Goal: Task Accomplishment & Management: Use online tool/utility

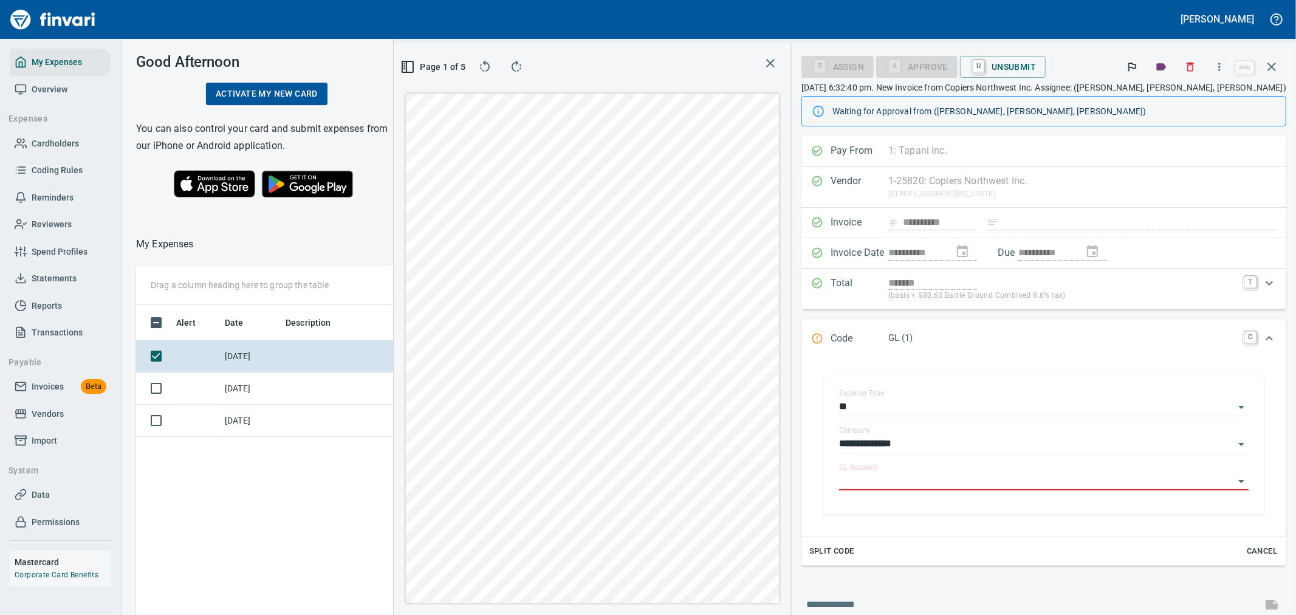
scroll to position [63, 0]
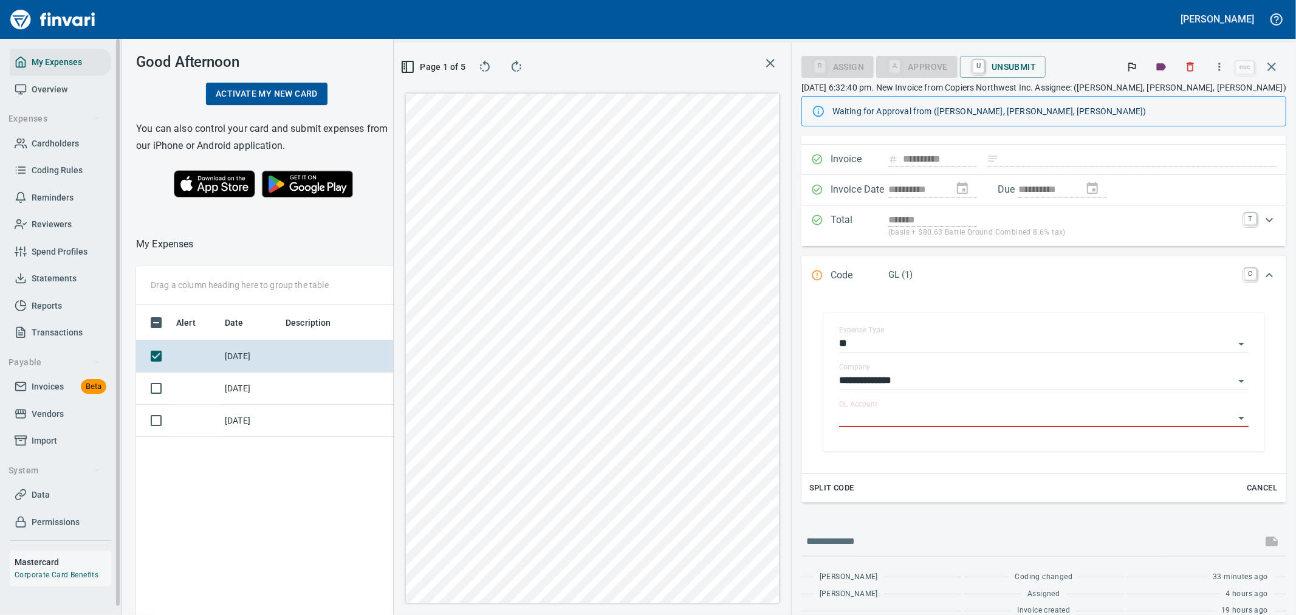
click at [1266, 67] on icon "button" at bounding box center [1271, 67] width 15 height 15
click at [53, 390] on span "Invoices" at bounding box center [48, 386] width 32 height 15
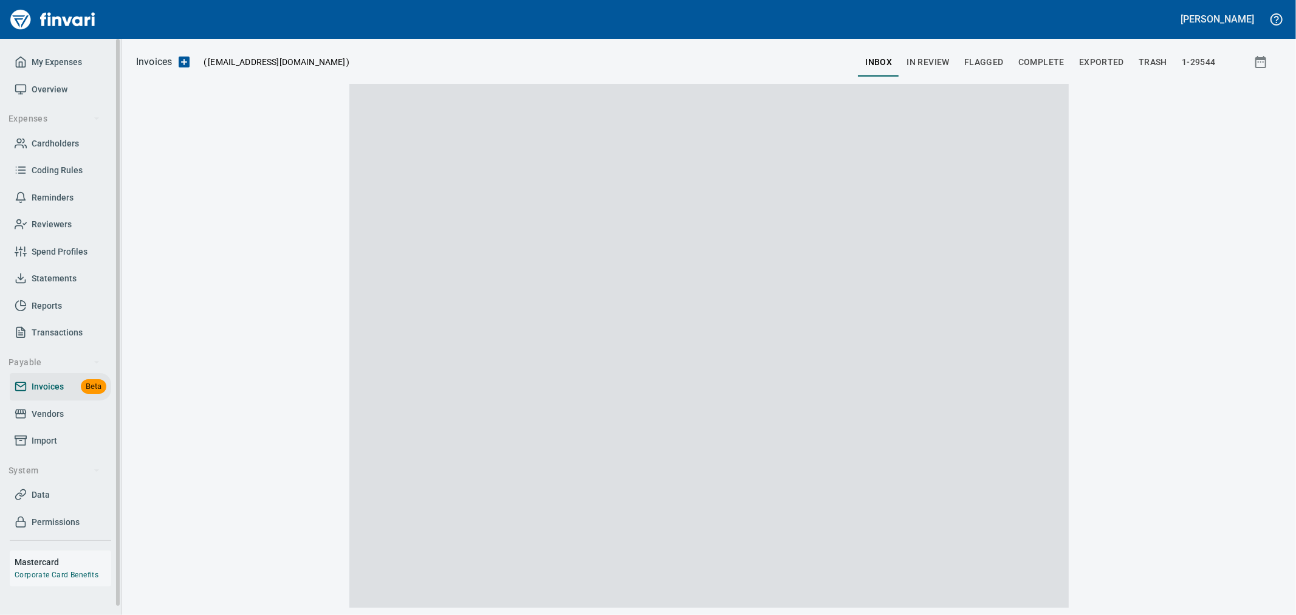
click at [55, 392] on span "Invoices" at bounding box center [48, 386] width 32 height 15
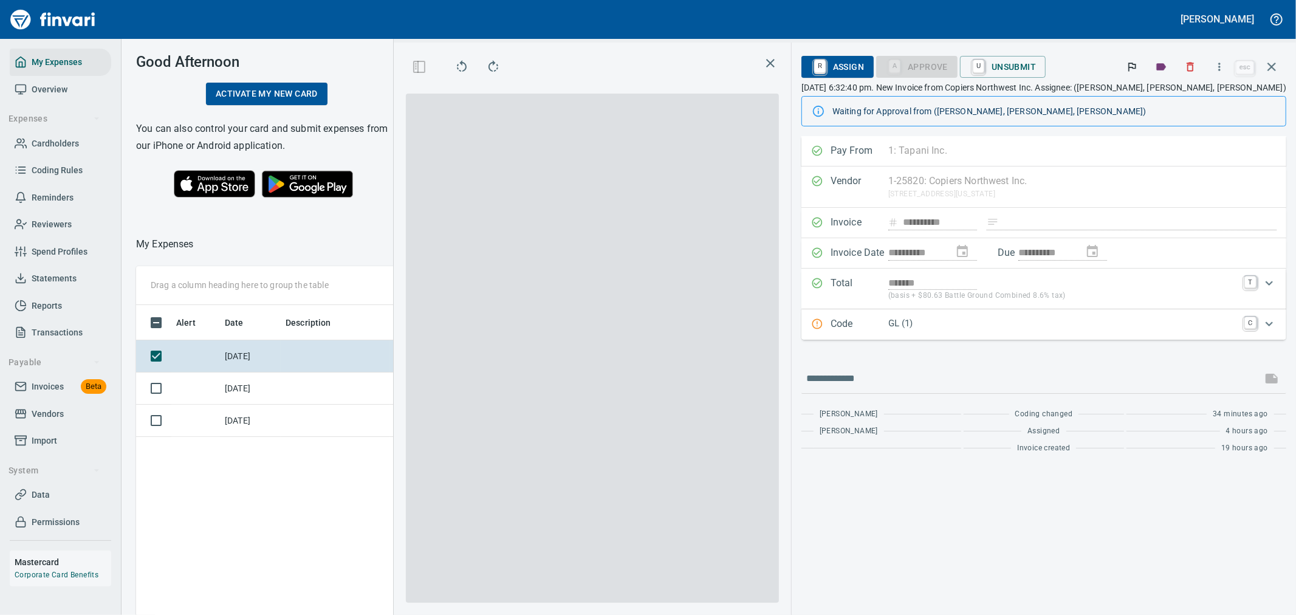
scroll to position [460, 821]
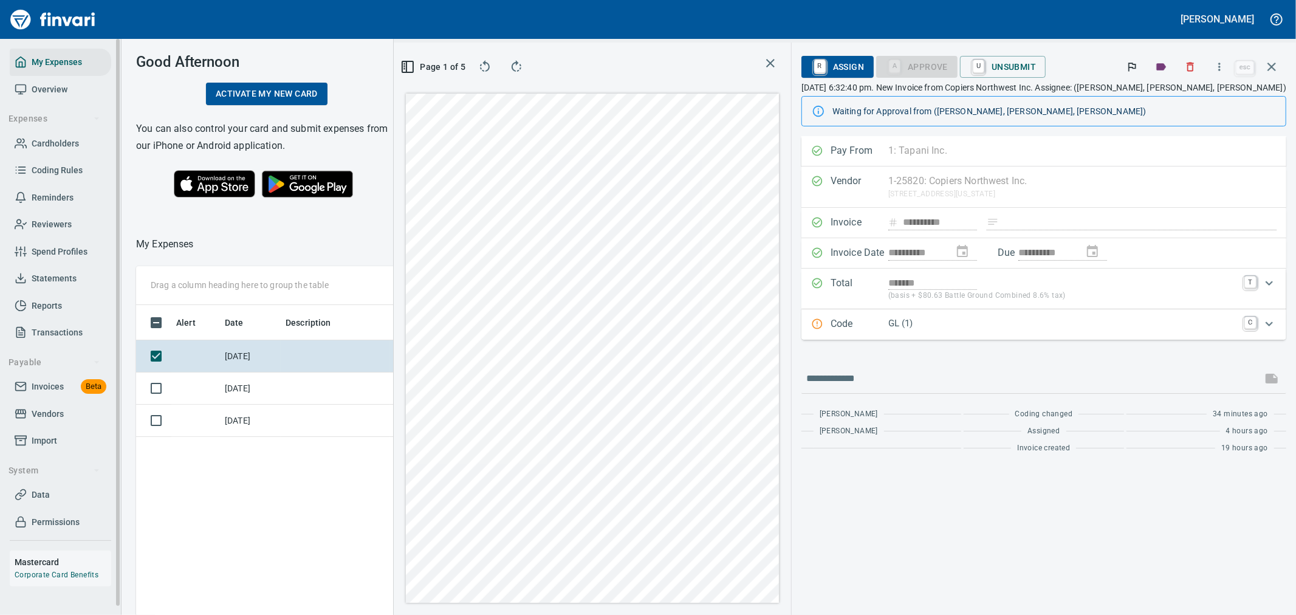
click at [49, 384] on span "Invoices" at bounding box center [48, 386] width 32 height 15
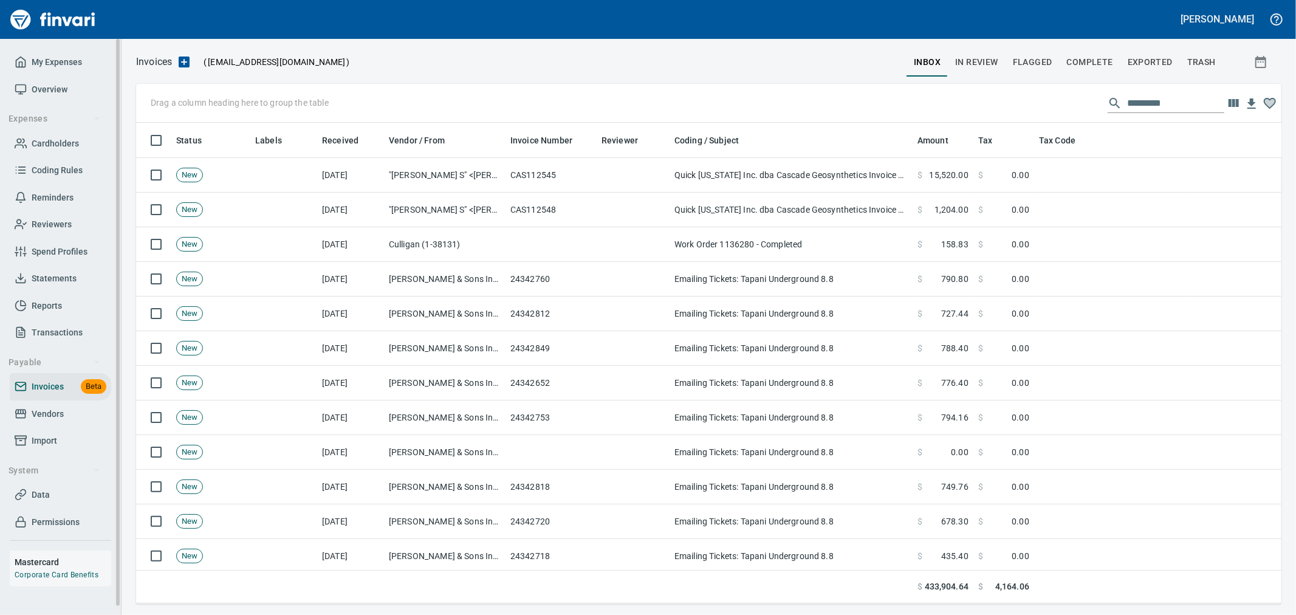
scroll to position [471, 1125]
click at [985, 57] on span "In Review" at bounding box center [976, 62] width 43 height 15
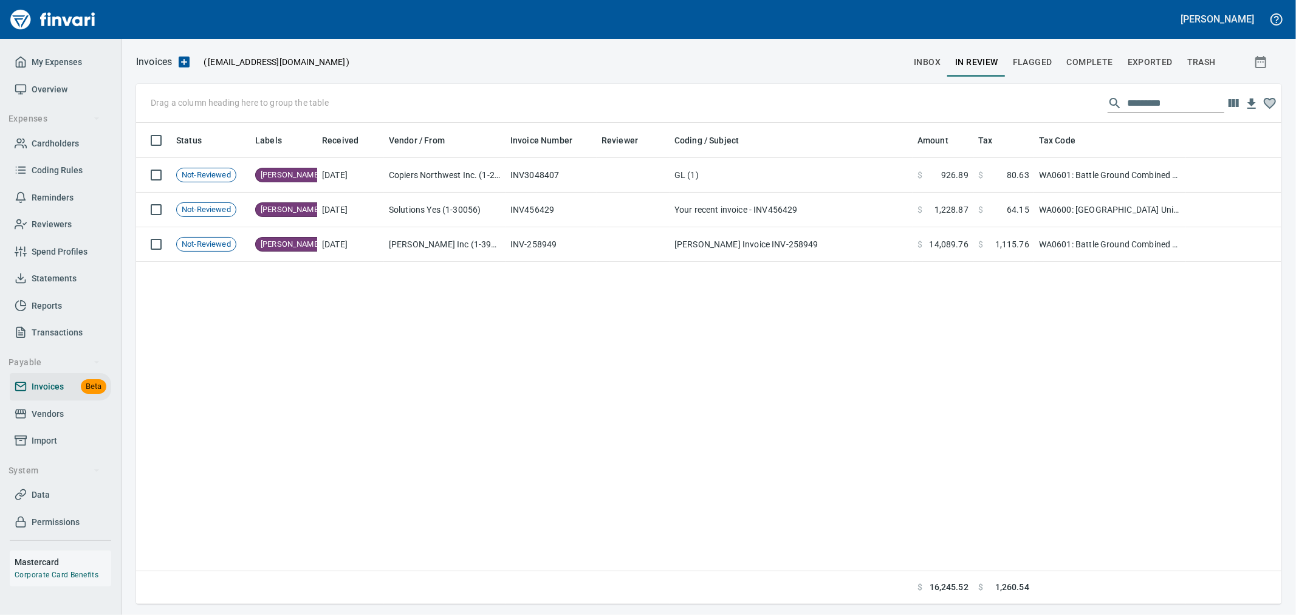
scroll to position [471, 1125]
click at [1150, 95] on input "text" at bounding box center [1175, 103] width 97 height 19
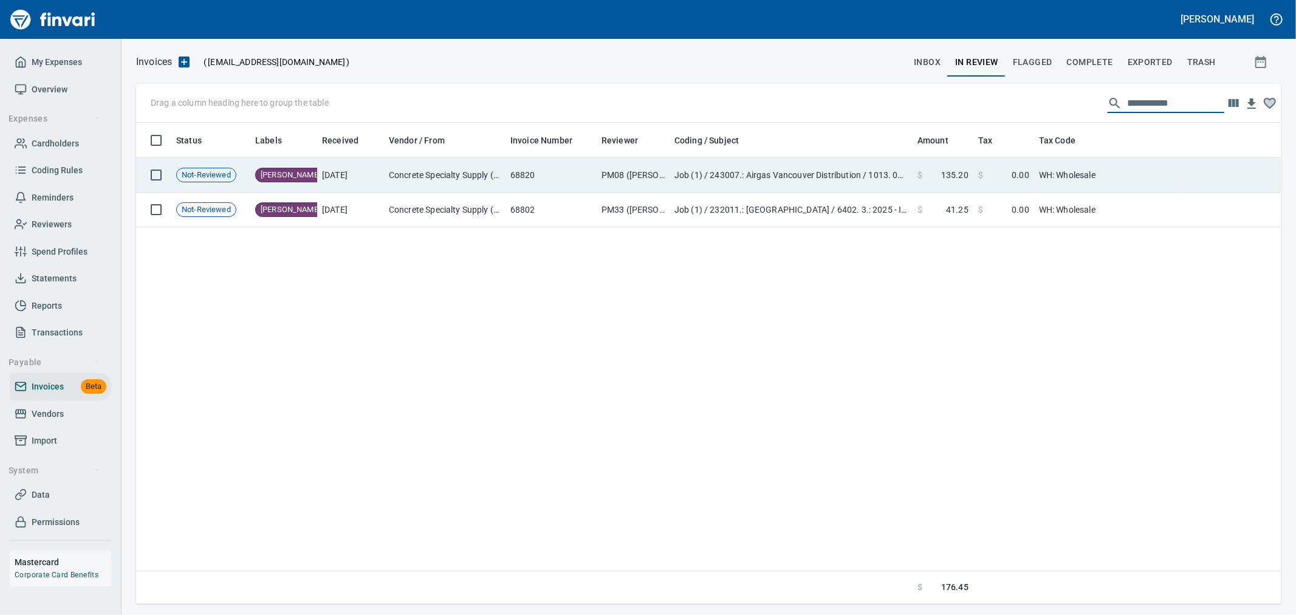
type input "**********"
click at [833, 183] on td "Job (1) / 243007.: Airgas Vancouver Distribution / 1013. 02.: Civil Punchlist /…" at bounding box center [790, 175] width 243 height 35
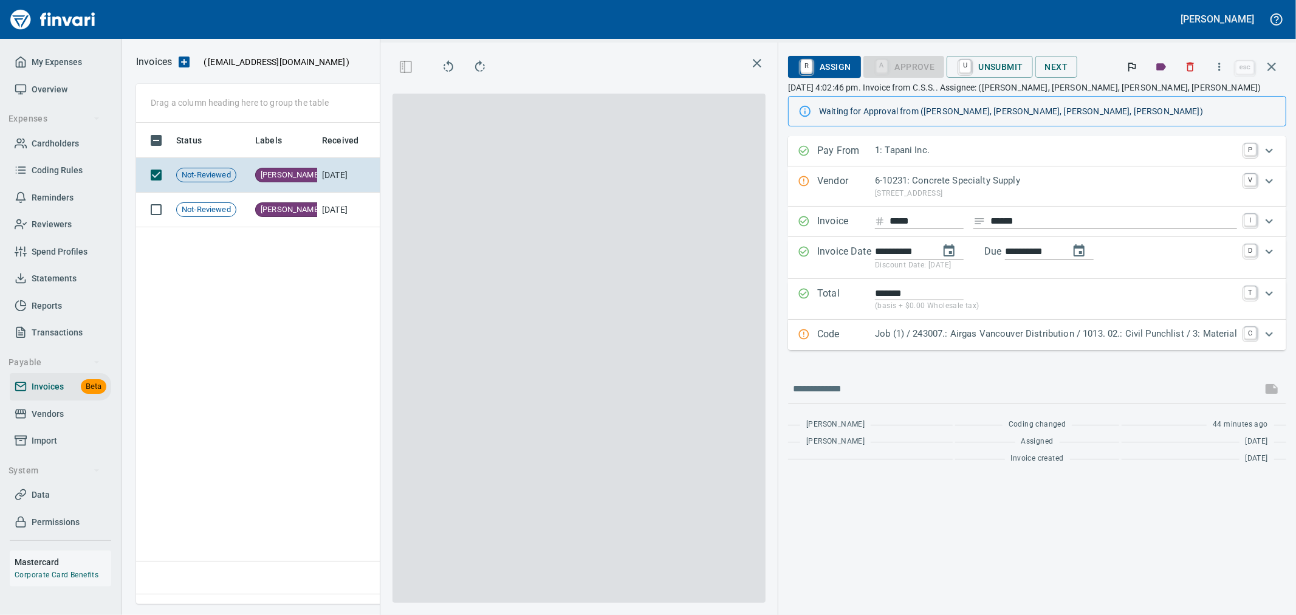
scroll to position [460, 831]
click at [970, 177] on p "6-10231: Concrete Specialty Supply" at bounding box center [1056, 181] width 362 height 14
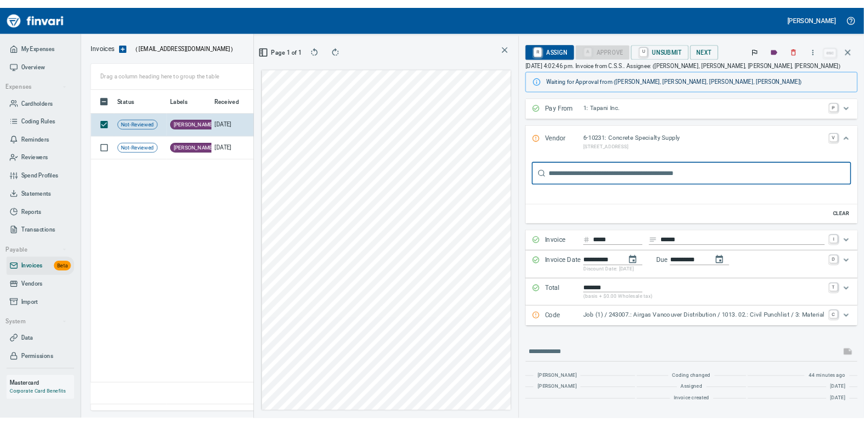
scroll to position [0, 0]
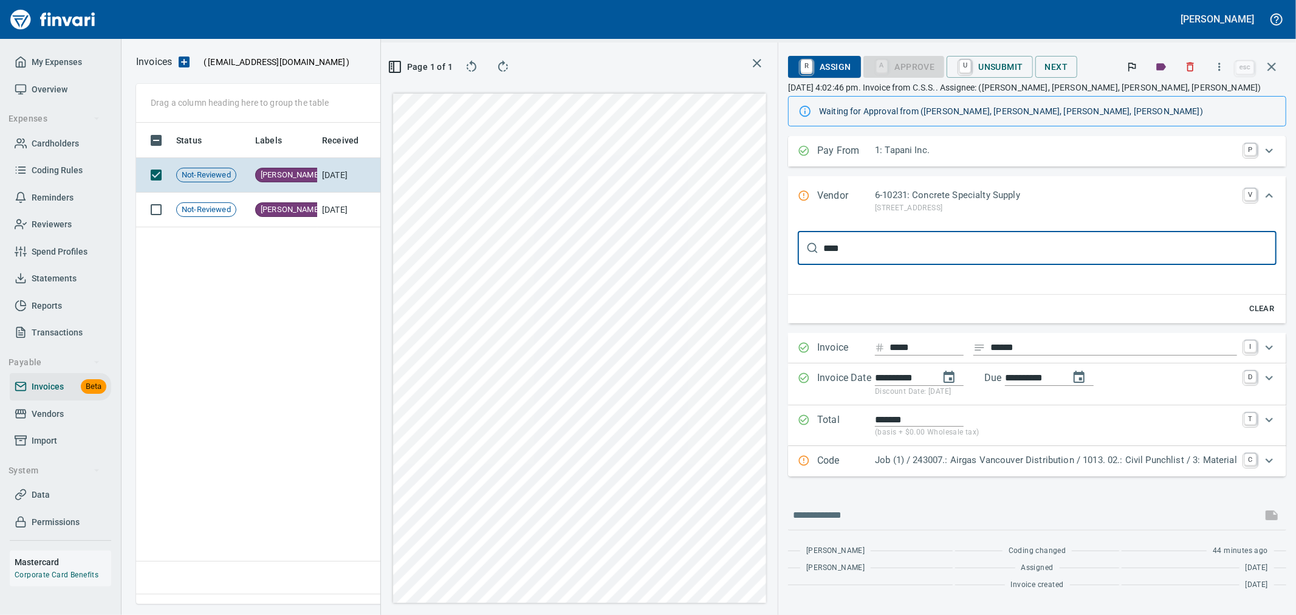
type input "*****"
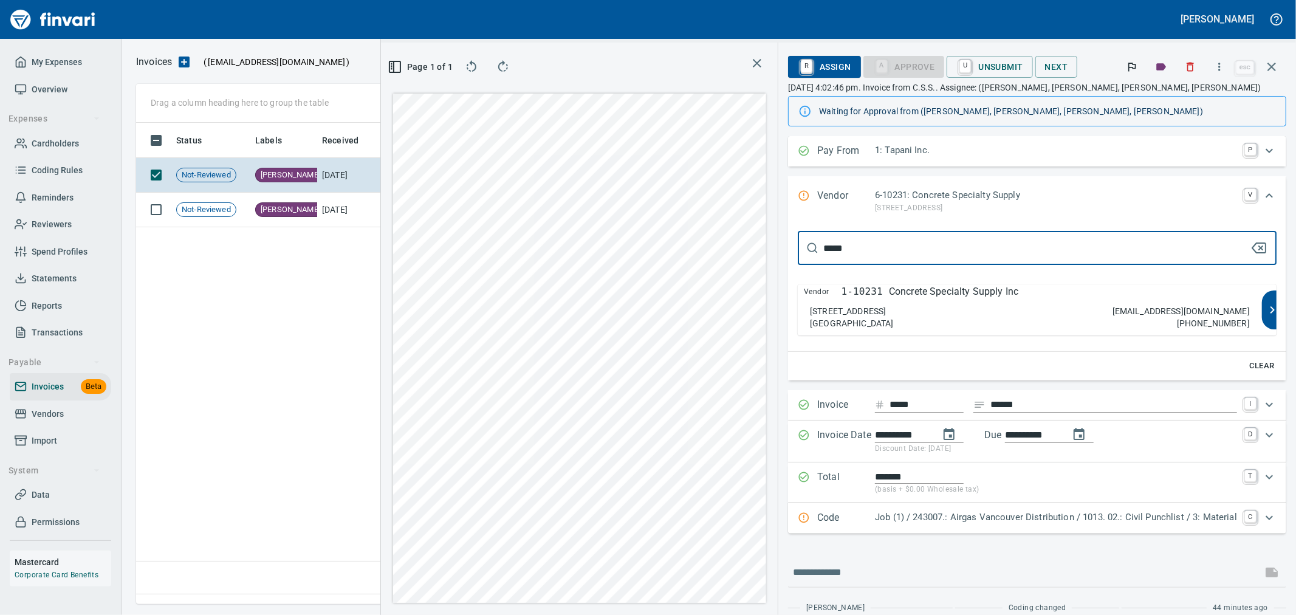
click at [904, 296] on p "Concrete Specialty Supply Inc" at bounding box center [953, 291] width 129 height 15
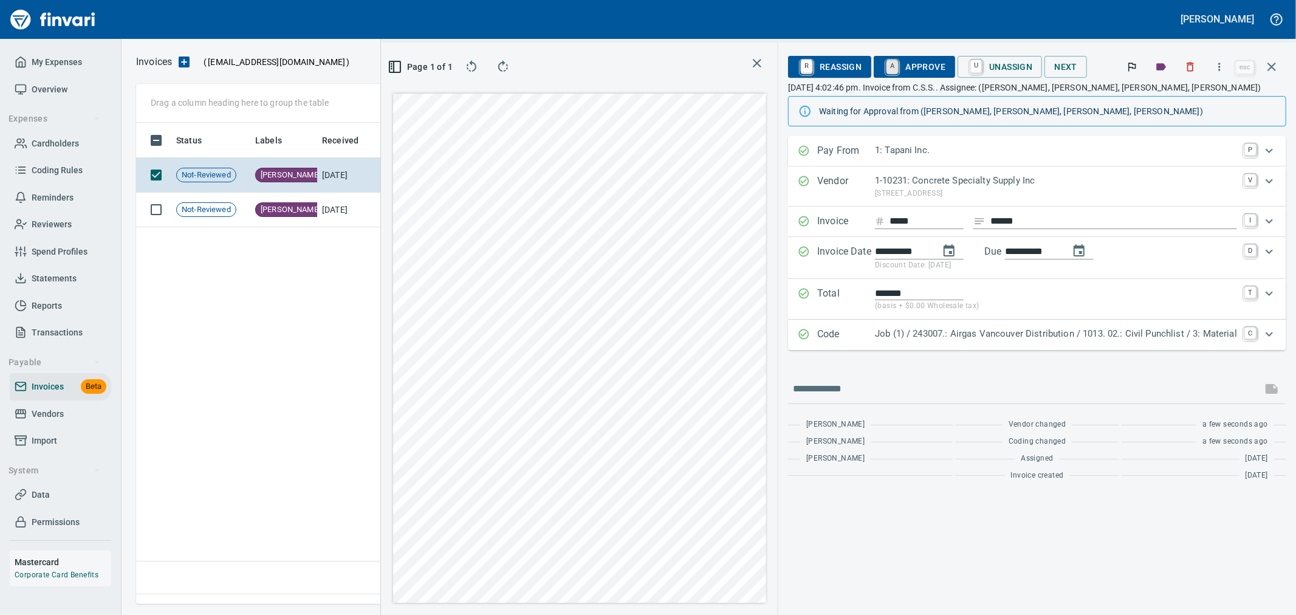
click at [897, 61] on link "A" at bounding box center [892, 66] width 12 height 13
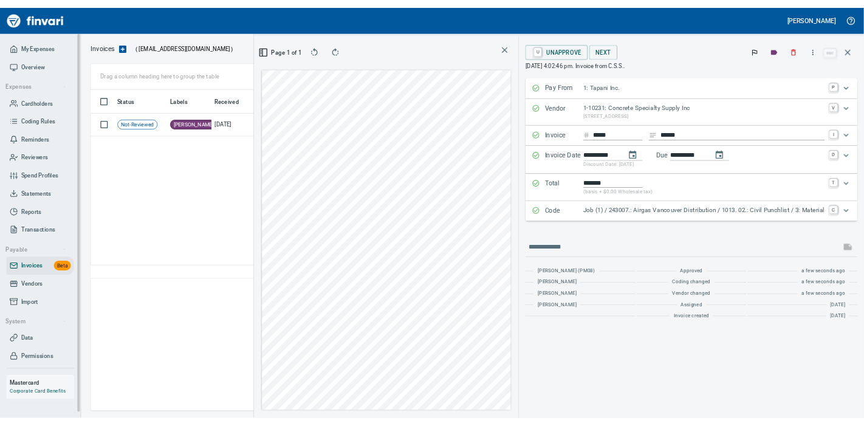
scroll to position [272, 399]
